Goal: Information Seeking & Learning: Check status

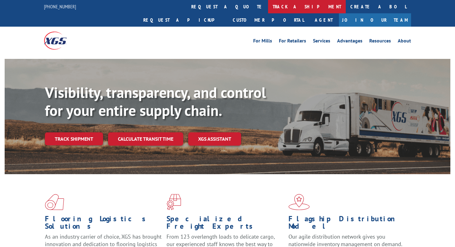
click at [268, 1] on link "track a shipment" at bounding box center [307, 6] width 78 height 13
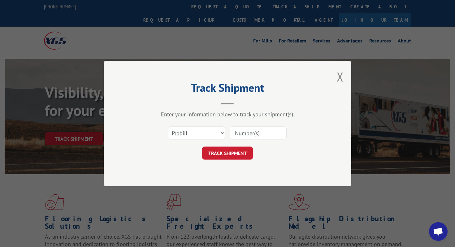
click at [254, 144] on form "Select category... Probill BOL PO TRACK SHIPMENT" at bounding box center [228, 140] width 186 height 37
click at [254, 140] on div "Select category... Probill BOL PO" at bounding box center [228, 132] width 186 height 20
click at [254, 136] on input at bounding box center [258, 132] width 57 height 13
paste input "162481"
type input "162481"
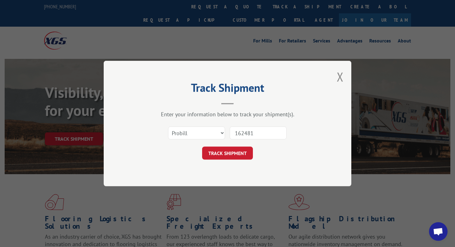
click button "TRACK SHIPMENT" at bounding box center [227, 152] width 51 height 13
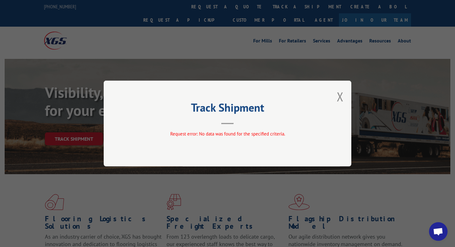
click at [345, 91] on div "Track Shipment Request error: No data was found for the specified criteria." at bounding box center [227, 123] width 247 height 86
click at [344, 93] on div "Track Shipment Request error: No data was found for the specified criteria." at bounding box center [227, 123] width 247 height 86
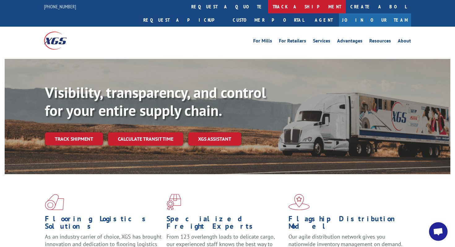
click at [268, 7] on link "track a shipment" at bounding box center [307, 6] width 78 height 13
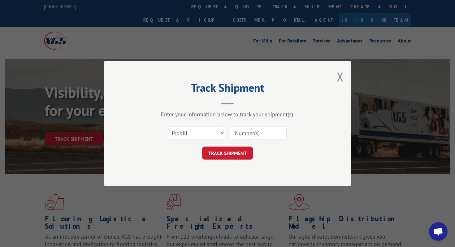
click at [257, 131] on input at bounding box center [258, 132] width 57 height 13
paste input "17590247"
type input "17590247"
click button "TRACK SHIPMENT" at bounding box center [227, 152] width 51 height 13
